Goal: Information Seeking & Learning: Learn about a topic

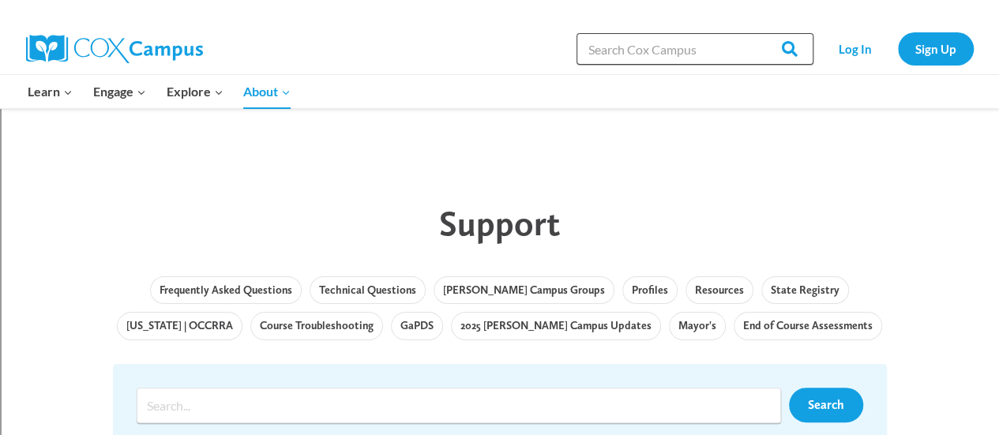
click at [591, 53] on input "Search in [URL][DOMAIN_NAME]" at bounding box center [694, 49] width 237 height 32
type input "alphabetic practices"
click at [752, 33] on input "Search" at bounding box center [783, 49] width 62 height 32
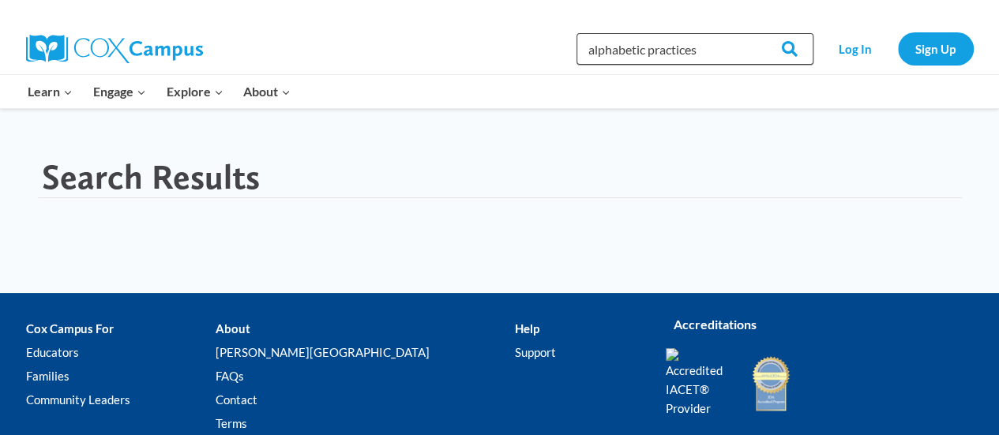
click at [701, 49] on input "alphabetic practices" at bounding box center [694, 49] width 237 height 32
type input "alphabetic knowledge"
click at [752, 33] on input "Search" at bounding box center [783, 49] width 62 height 32
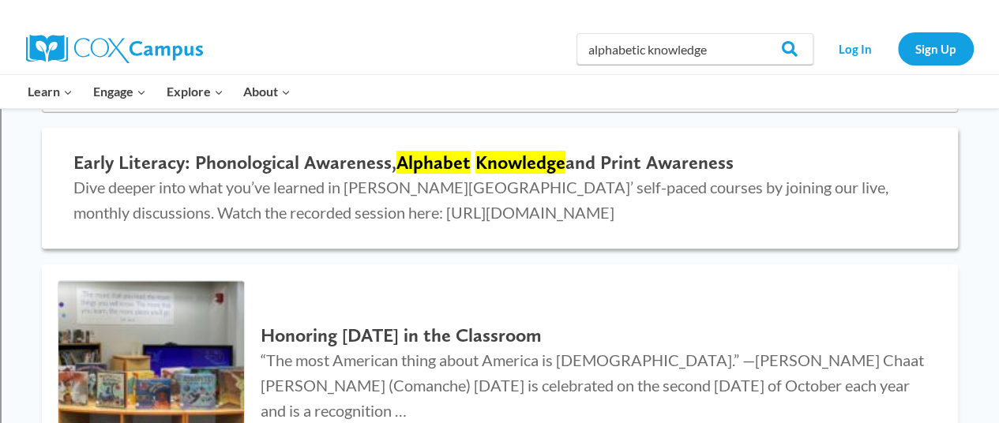
scroll to position [158, 0]
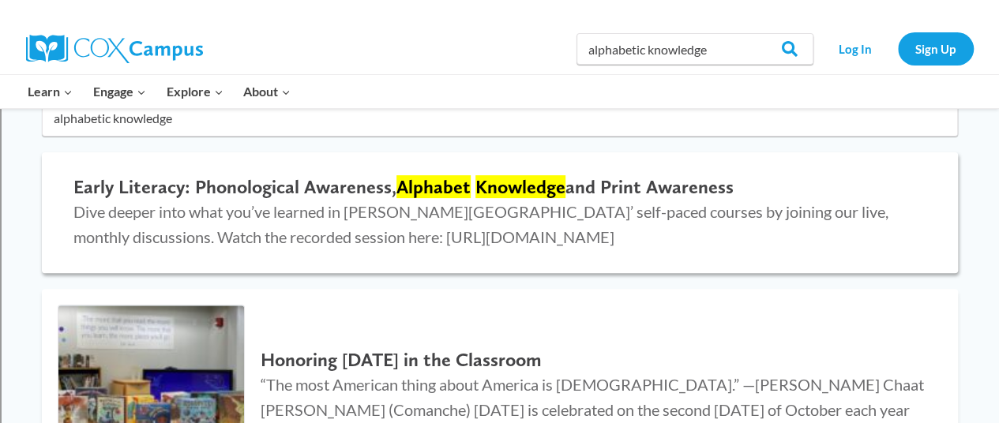
click at [118, 184] on h2 "Early Literacy: Phonological Awareness, Alphabet Knowledge and Print Awareness" at bounding box center [499, 187] width 853 height 23
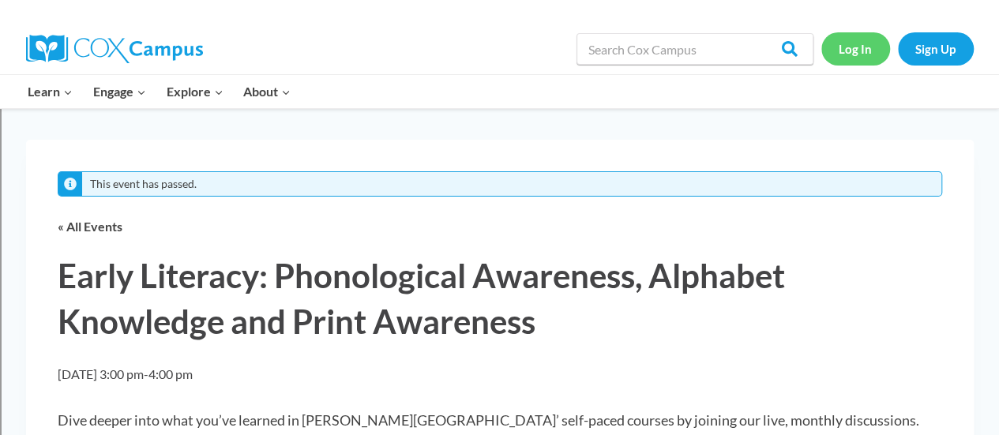
click at [861, 54] on link "Log In" at bounding box center [855, 48] width 69 height 32
